Goal: Task Accomplishment & Management: Manage account settings

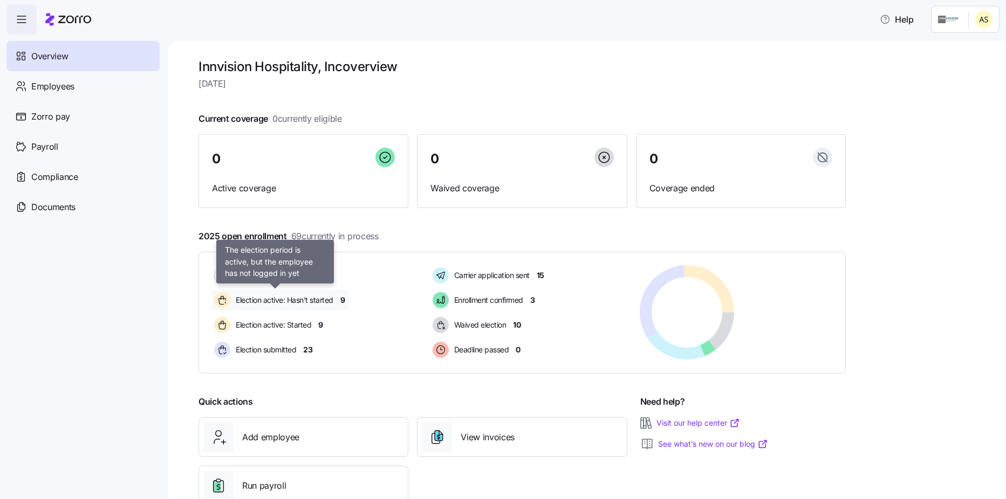
click at [313, 299] on span "Election active: Hasn't started" at bounding box center [282, 300] width 101 height 11
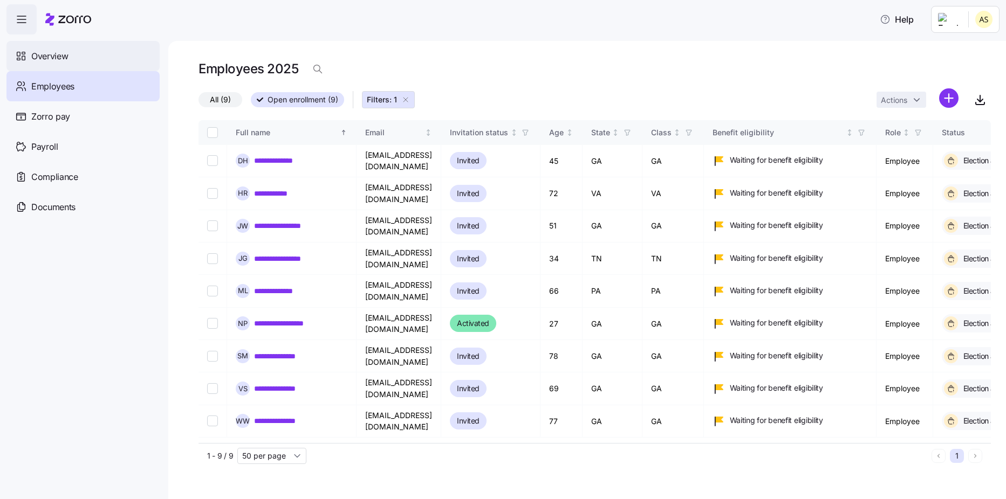
click at [47, 45] on div "Overview" at bounding box center [82, 56] width 153 height 30
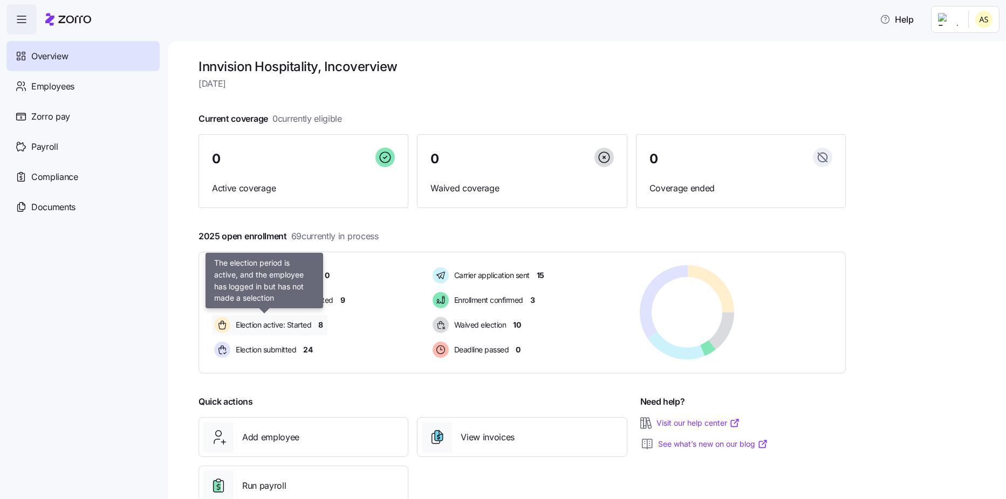
click at [291, 320] on span "Election active: Started" at bounding box center [271, 325] width 79 height 11
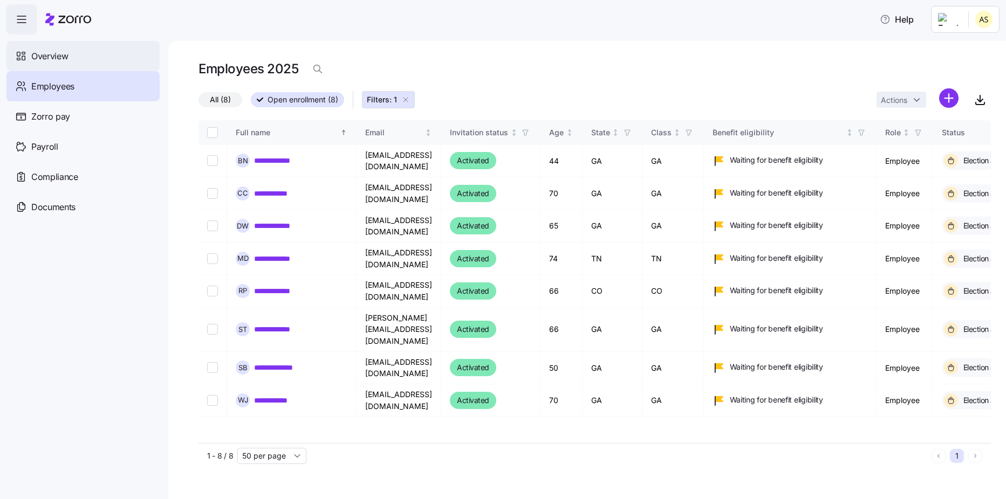
click at [51, 64] on div "Overview" at bounding box center [82, 56] width 153 height 30
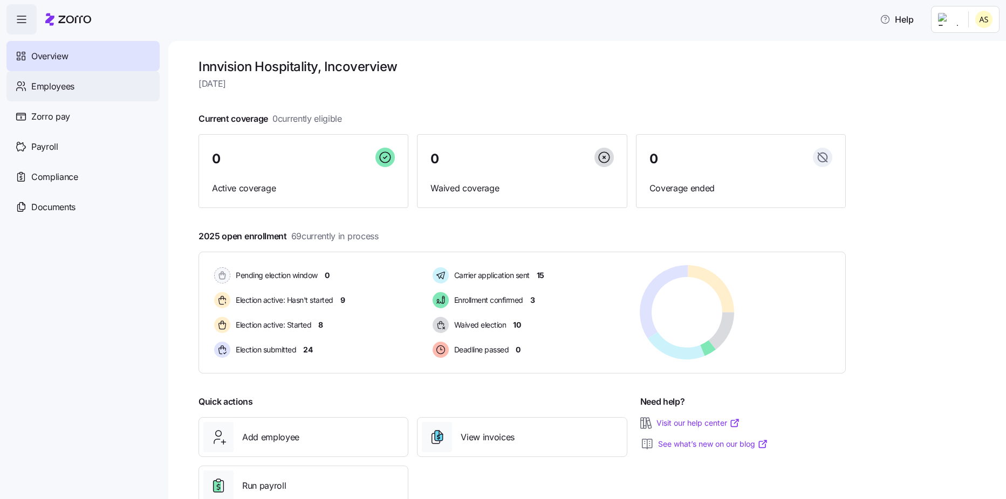
click at [58, 87] on span "Employees" at bounding box center [52, 86] width 43 height 13
